Goal: Obtain resource: Obtain resource

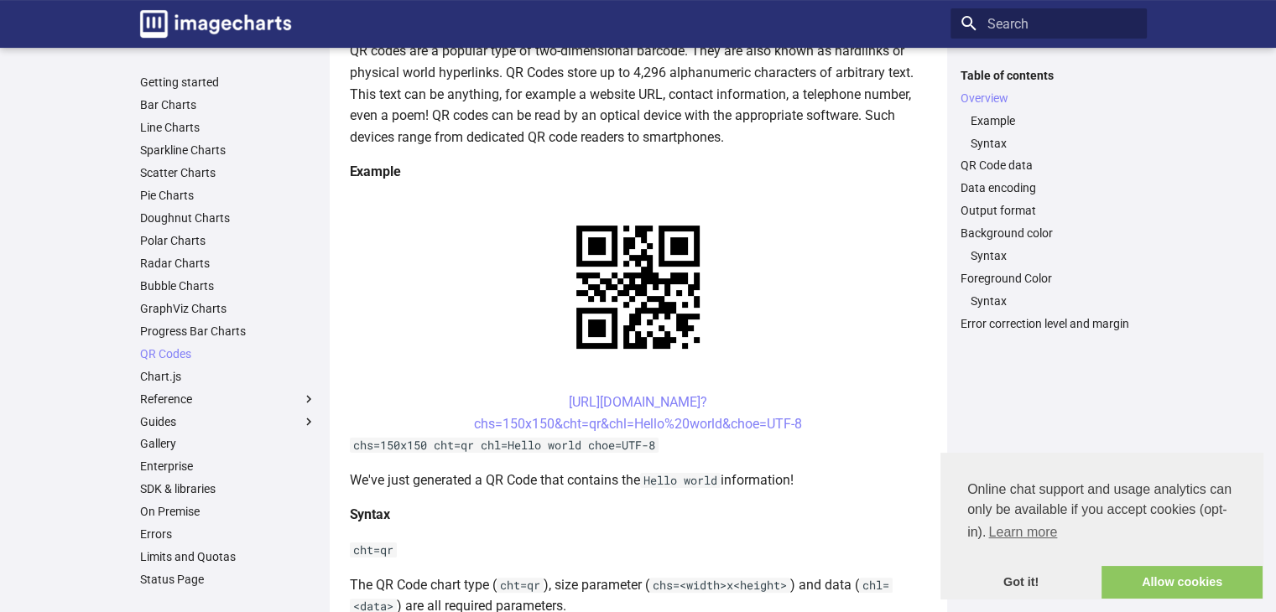
scroll to position [252, 0]
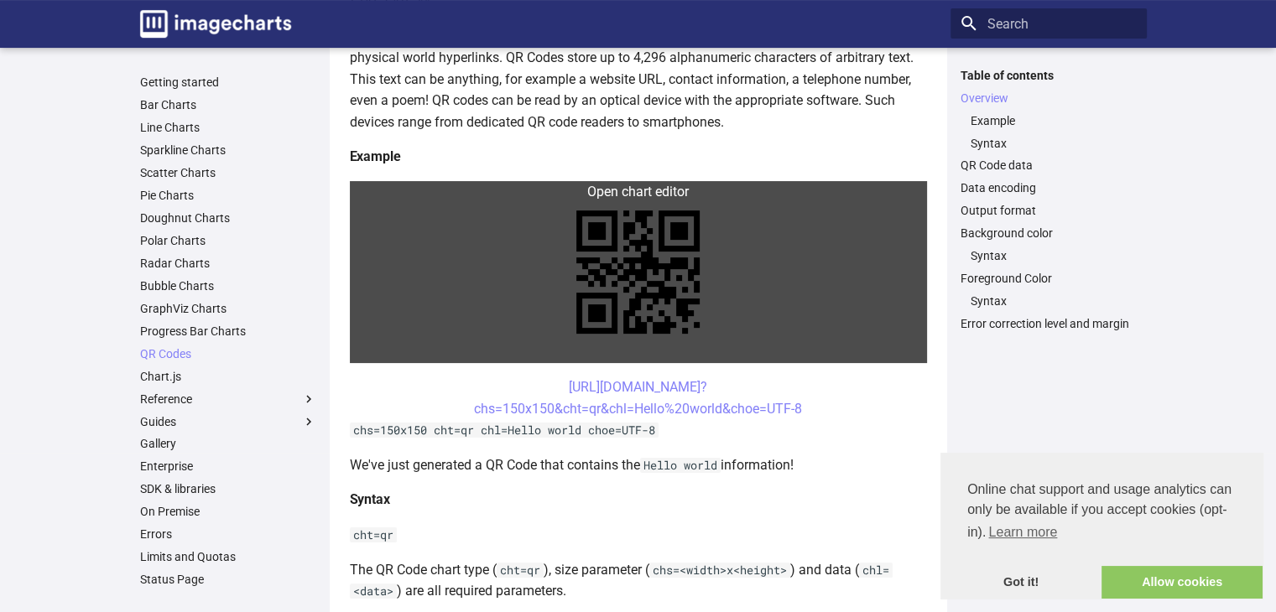
click at [365, 189] on link at bounding box center [638, 272] width 577 height 182
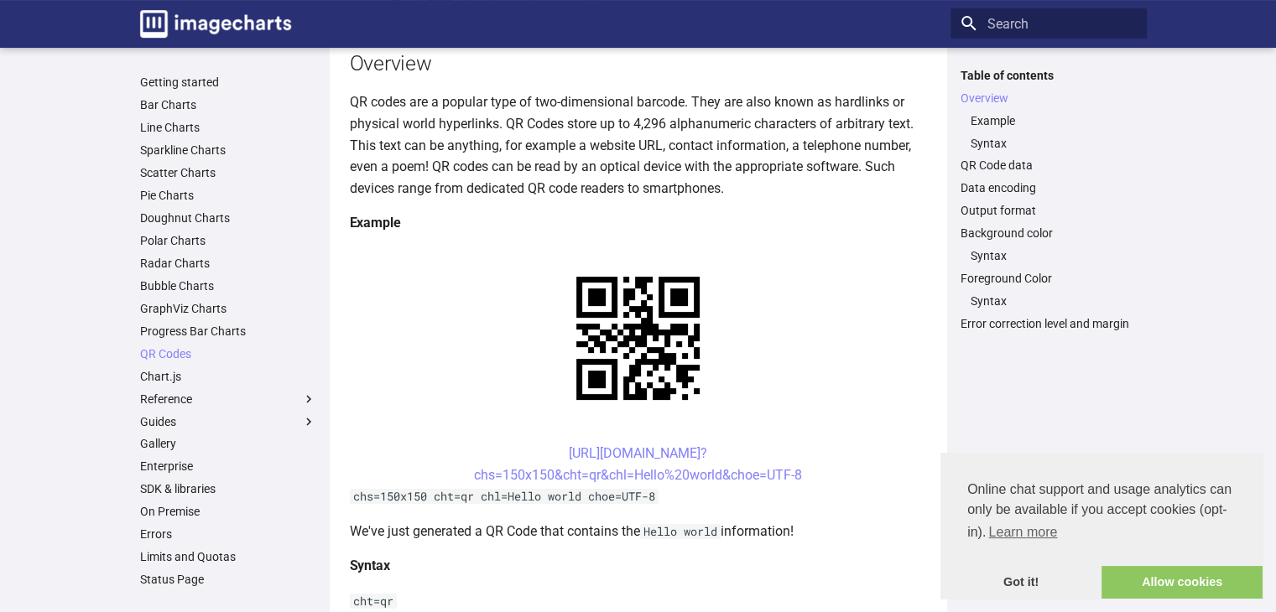
scroll to position [252, 0]
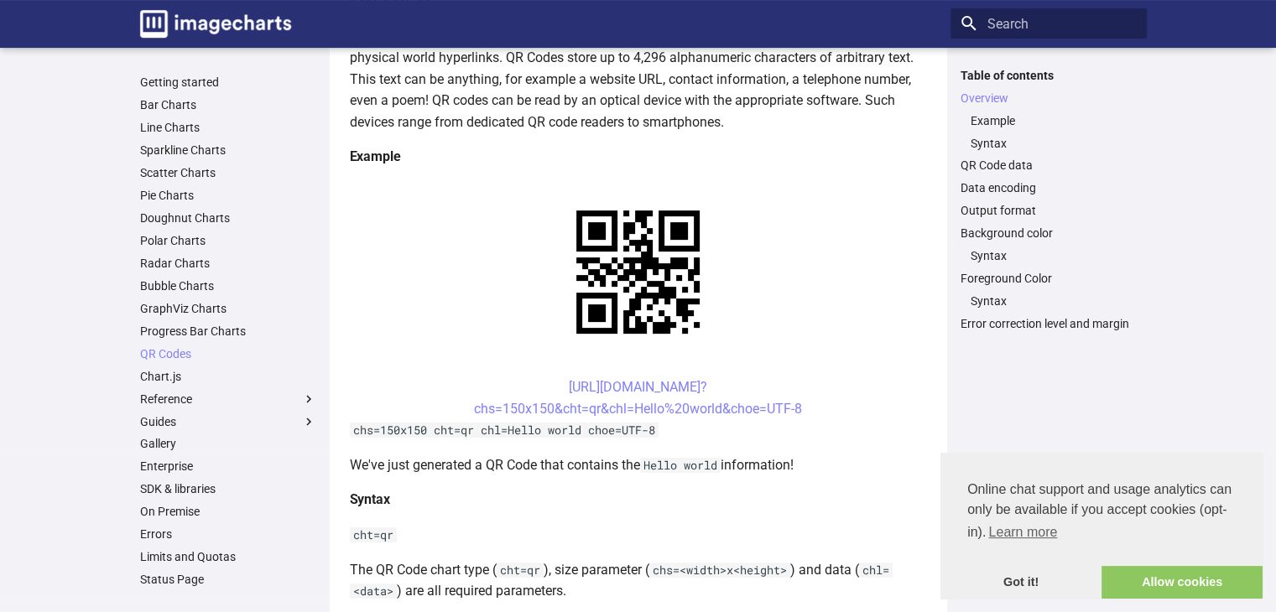
drag, startPoint x: 563, startPoint y: 388, endPoint x: 534, endPoint y: 388, distance: 29.4
click at [534, 388] on center "https://image-charts.com/chart? chs=150x150&cht=qr&chl=Hello%20world&choe=UTF-8" at bounding box center [638, 398] width 577 height 43
drag, startPoint x: 547, startPoint y: 388, endPoint x: 515, endPoint y: 379, distance: 33.0
click at [515, 379] on center "https://image-charts.com/chart? chs=150x150&cht=qr&chl=Hello%20world&choe=UTF-8" at bounding box center [638, 398] width 577 height 43
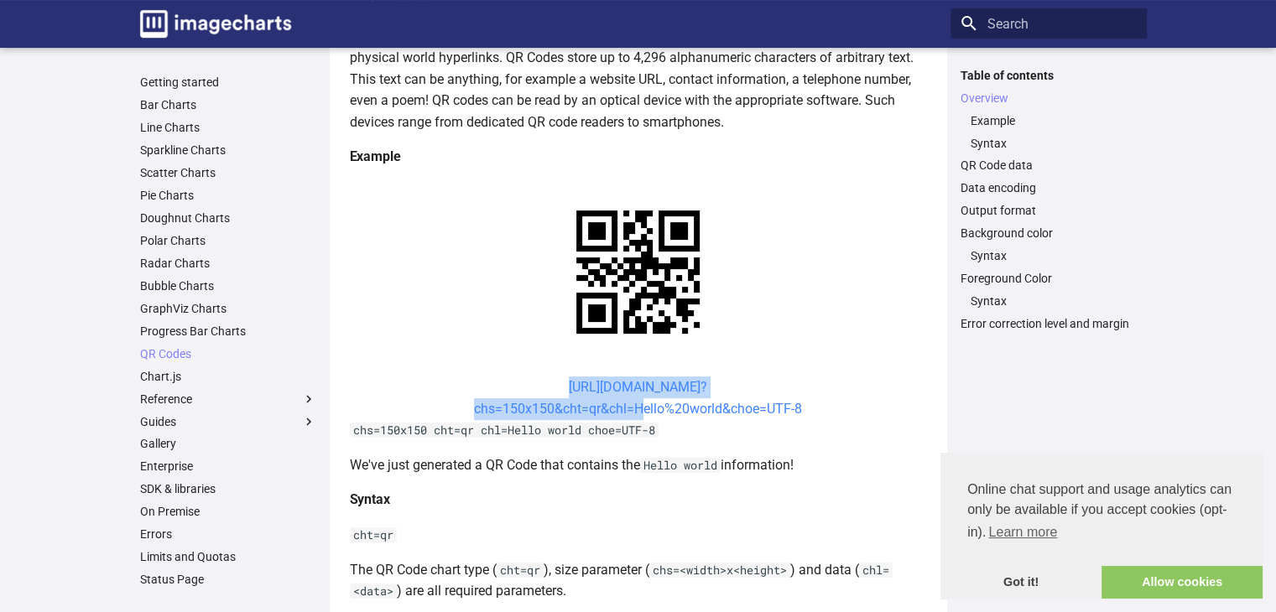
drag, startPoint x: 538, startPoint y: 385, endPoint x: 638, endPoint y: 403, distance: 101.5
click at [638, 403] on center "https://image-charts.com/chart? chs=150x150&cht=qr&chl=Hello%20world&choe=UTF-8" at bounding box center [638, 398] width 577 height 43
copy link "https://image-charts.com/chart? chs=150x150&cht=qr&chl="
